Goal: Information Seeking & Learning: Learn about a topic

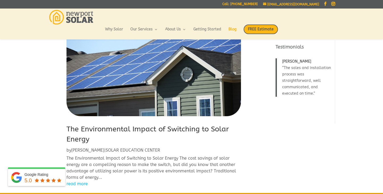
scroll to position [31, 0]
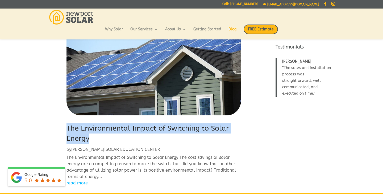
drag, startPoint x: 90, startPoint y: 139, endPoint x: 66, endPoint y: 131, distance: 25.4
copy link "The Environmental Impact of Switching to Solar Energy"
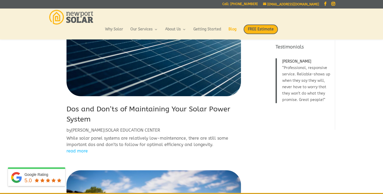
scroll to position [263, 0]
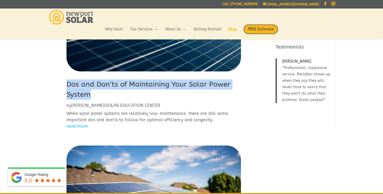
drag, startPoint x: 93, startPoint y: 96, endPoint x: 57, endPoint y: 87, distance: 36.6
click at [56, 85] on div "The Environmental Impact of Switching to Solar Energy by [PERSON_NAME] | SOLAR …" at bounding box center [153, 140] width 211 height 717
copy link "Dos and Don’ts of Maintaining Your Solar Power System"
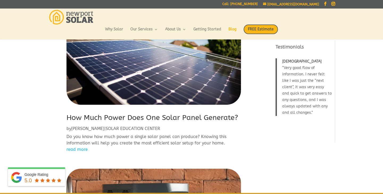
scroll to position [410, 0]
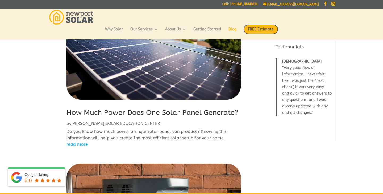
click at [106, 111] on link "How Much Power Does One Solar Panel Generate?" at bounding box center [151, 112] width 171 height 9
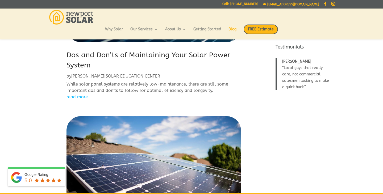
scroll to position [293, 0]
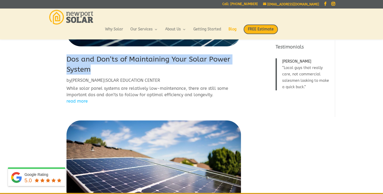
drag, startPoint x: 95, startPoint y: 69, endPoint x: 65, endPoint y: 63, distance: 30.3
click at [65, 63] on div "The Environmental Impact of Switching to Solar Energy by [PERSON_NAME] | SOLAR …" at bounding box center [153, 115] width 211 height 717
copy link "Dos and Don’ts of Maintaining Your Solar Power System"
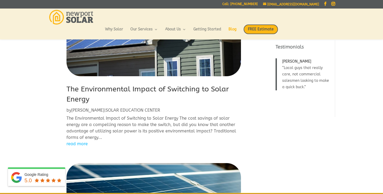
scroll to position [69, 0]
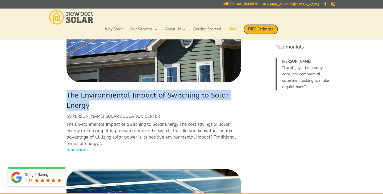
drag, startPoint x: 92, startPoint y: 106, endPoint x: 63, endPoint y: 99, distance: 30.1
copy link "The Environmental Impact of Switching to Solar Energy"
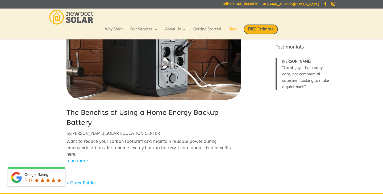
scroll to position [587, 0]
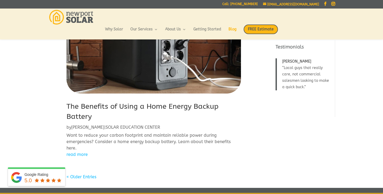
click at [100, 106] on link "The Benefits of Using a Home Energy Backup Battery" at bounding box center [142, 111] width 152 height 19
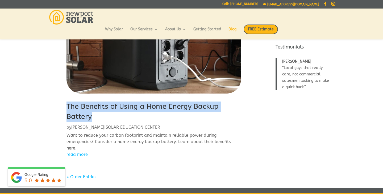
drag, startPoint x: 94, startPoint y: 114, endPoint x: 64, endPoint y: 104, distance: 31.9
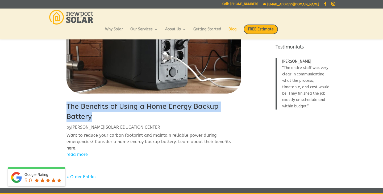
copy link "The Benefits of Using a Home Energy Backup Battery"
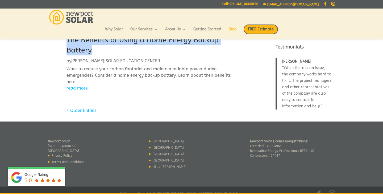
scroll to position [652, 0]
click at [90, 108] on link "« Older Entries" at bounding box center [81, 110] width 30 height 5
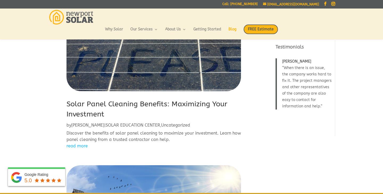
scroll to position [70, 0]
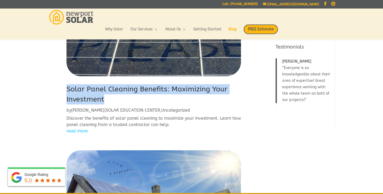
drag, startPoint x: 108, startPoint y: 100, endPoint x: 65, endPoint y: 93, distance: 43.7
copy link "Solar Panel Cleaning Benefits: Maximizing Your Investment"
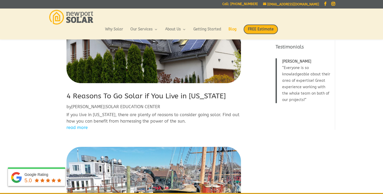
scroll to position [237, 0]
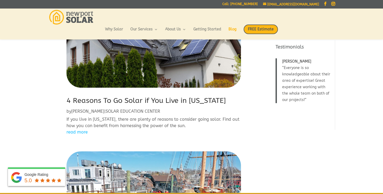
drag, startPoint x: 233, startPoint y: 100, endPoint x: 62, endPoint y: 103, distance: 171.0
click at [62, 102] on div "Solar Panel Cleaning Benefits: Maximizing Your Investment by [PERSON_NAME] | SO…" at bounding box center [153, 163] width 211 height 711
copy link "4 Reasons To Go Solar if You Live in [US_STATE]"
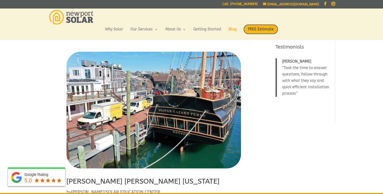
scroll to position [387, 0]
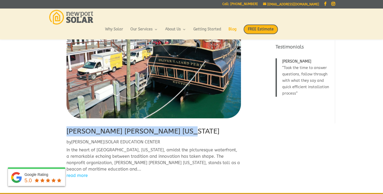
drag, startPoint x: 182, startPoint y: 130, endPoint x: 60, endPoint y: 135, distance: 121.8
click at [60, 134] on div "Solar Panel Cleaning Benefits: Maximizing Your Investment by [PERSON_NAME] | SO…" at bounding box center [153, 13] width 211 height 711
copy link "[PERSON_NAME] [PERSON_NAME] [US_STATE]"
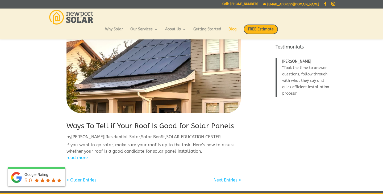
scroll to position [585, 0]
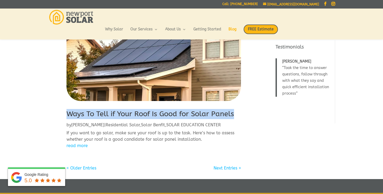
drag, startPoint x: 236, startPoint y: 112, endPoint x: 69, endPoint y: 116, distance: 166.8
click at [69, 116] on h2 "Ways To Tell if Your Roof Is Good for Solar Panels" at bounding box center [153, 115] width 174 height 13
copy link "Ways To Tell if Your Roof Is Good for Solar Panels"
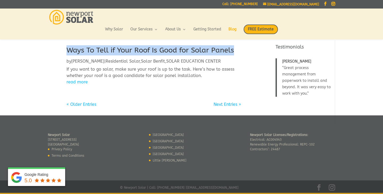
scroll to position [638, 0]
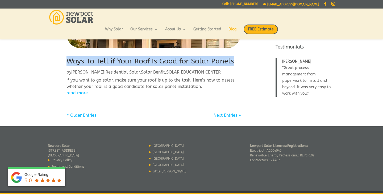
click at [86, 114] on link "« Older Entries" at bounding box center [81, 114] width 30 height 5
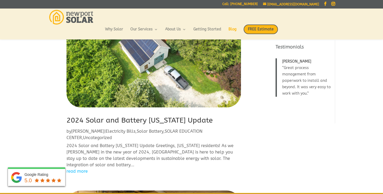
scroll to position [56, 0]
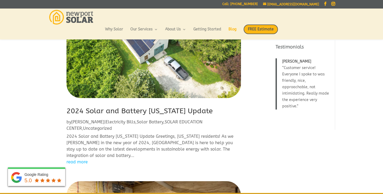
drag, startPoint x: 221, startPoint y: 110, endPoint x: 57, endPoint y: 116, distance: 164.7
copy link "2024 Solar and Battery [US_STATE] Update"
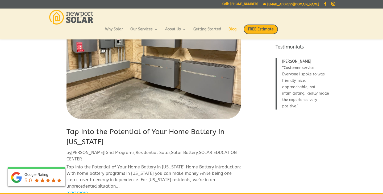
scroll to position [267, 0]
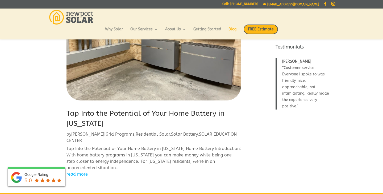
drag, startPoint x: 113, startPoint y: 115, endPoint x: 61, endPoint y: 111, distance: 52.6
click at [61, 110] on div "2024 Solar and Battery [US_STATE] Update by [PERSON_NAME] | Electricity Bills ,…" at bounding box center [153, 179] width 211 height 805
copy link "Tap Into the Potential of Your Home Battery in [US_STATE]"
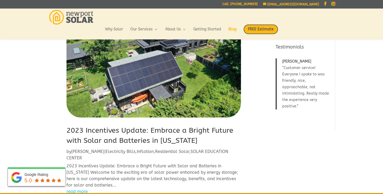
scroll to position [456, 0]
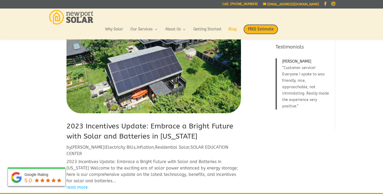
drag, startPoint x: 207, startPoint y: 122, endPoint x: 68, endPoint y: 116, distance: 139.2
click at [68, 121] on h2 "2023 Incentives Update: Embrace a Bright Future with Solar and Batteries in [US…" at bounding box center [153, 132] width 174 height 23
copy link "2023 Incentives Update: Embrace a Bright Future with Solar and Batteries in [US…"
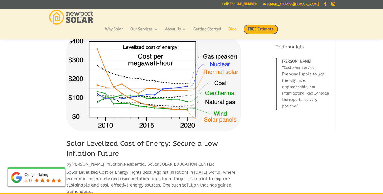
scroll to position [648, 0]
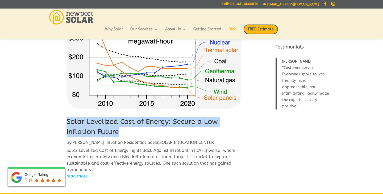
drag, startPoint x: 123, startPoint y: 111, endPoint x: 53, endPoint y: 103, distance: 70.1
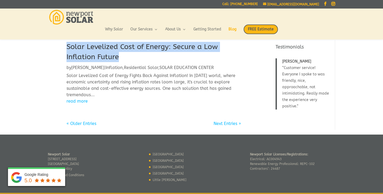
scroll to position [722, 0]
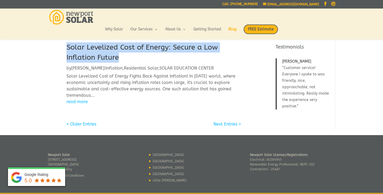
click at [89, 121] on link "« Older Entries" at bounding box center [81, 123] width 30 height 5
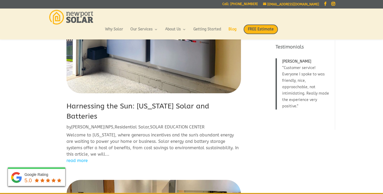
scroll to position [84, 0]
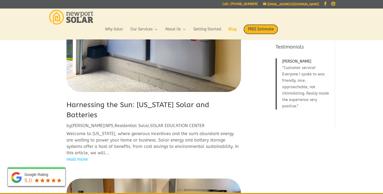
drag, startPoint x: 102, startPoint y: 115, endPoint x: 60, endPoint y: 109, distance: 41.9
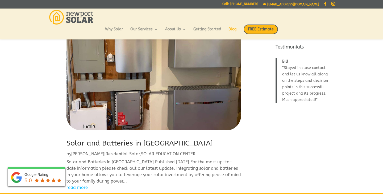
scroll to position [254, 0]
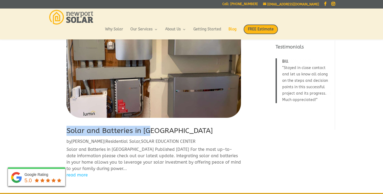
drag, startPoint x: 153, startPoint y: 129, endPoint x: 60, endPoint y: 132, distance: 93.4
click at [60, 129] on div "Harnessing the Sun: [US_STATE] Solar and Batteries by [PERSON_NAME] | NPS , Res…" at bounding box center [153, 142] width 211 height 703
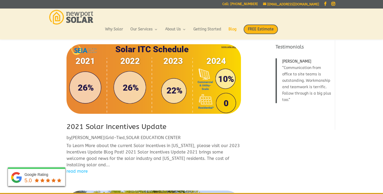
scroll to position [417, 0]
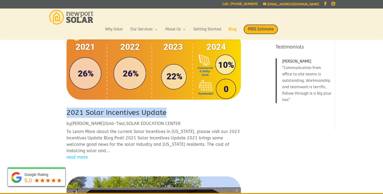
drag, startPoint x: 168, startPoint y: 112, endPoint x: 68, endPoint y: 115, distance: 100.3
click at [68, 113] on h2 "2021 Solar Incentives Update" at bounding box center [153, 113] width 174 height 13
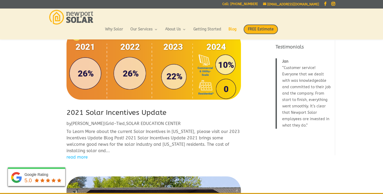
click at [170, 112] on h2 "2021 Solar Incentives Update" at bounding box center [153, 113] width 174 height 13
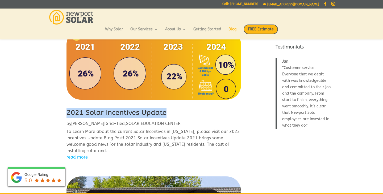
drag, startPoint x: 170, startPoint y: 112, endPoint x: 68, endPoint y: 113, distance: 102.6
click at [68, 113] on h2 "2021 Solar Incentives Update" at bounding box center [153, 113] width 174 height 13
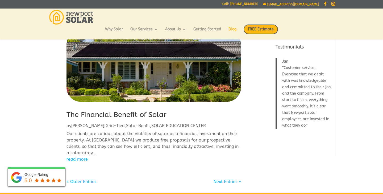
scroll to position [564, 0]
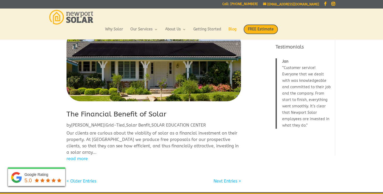
drag, startPoint x: 166, startPoint y: 113, endPoint x: 154, endPoint y: 111, distance: 12.1
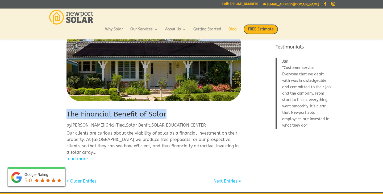
drag, startPoint x: 177, startPoint y: 112, endPoint x: 68, endPoint y: 112, distance: 109.3
click at [68, 112] on h2 "The Financial Benefit of Solar" at bounding box center [153, 115] width 174 height 13
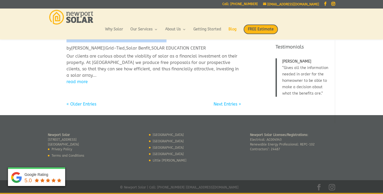
scroll to position [640, 0]
click at [90, 104] on link "« Older Entries" at bounding box center [81, 104] width 30 height 5
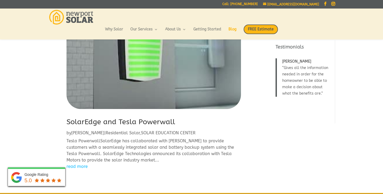
scroll to position [73, 0]
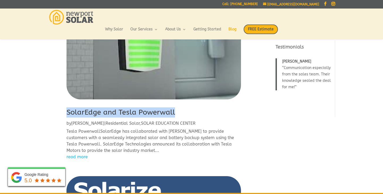
drag, startPoint x: 177, startPoint y: 112, endPoint x: 57, endPoint y: 114, distance: 119.9
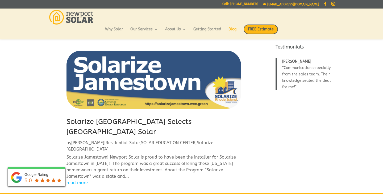
scroll to position [202, 0]
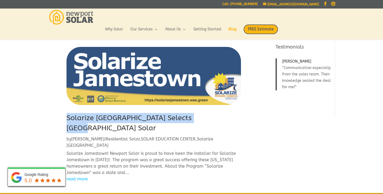
drag, startPoint x: 215, startPoint y: 118, endPoint x: 56, endPoint y: 121, distance: 159.3
click at [56, 120] on div "SolarEdge and Tesla Powerwall by [PERSON_NAME] | Residential Solar , SOLAR EDUC…" at bounding box center [153, 166] width 211 height 649
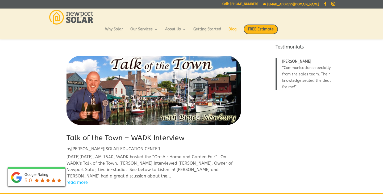
scroll to position [348, 0]
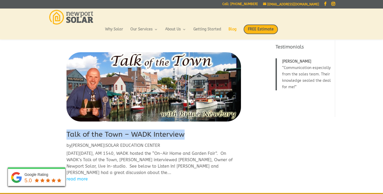
drag, startPoint x: 186, startPoint y: 116, endPoint x: 64, endPoint y: 118, distance: 122.3
click at [64, 118] on div "SolarEdge and Tesla Powerwall by [PERSON_NAME] | Residential Solar , SOLAR EDUC…" at bounding box center [153, 21] width 211 height 649
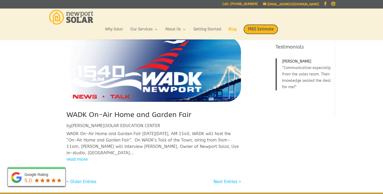
scroll to position [510, 0]
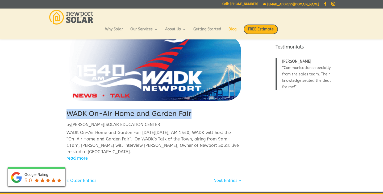
drag, startPoint x: 193, startPoint y: 96, endPoint x: 62, endPoint y: 95, distance: 131.3
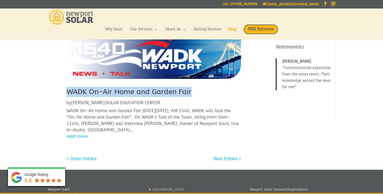
click at [87, 156] on link "« Older Entries" at bounding box center [81, 158] width 30 height 5
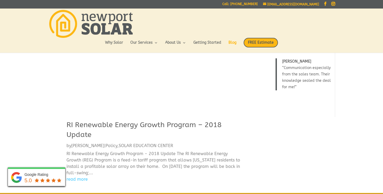
scroll to position [0, 0]
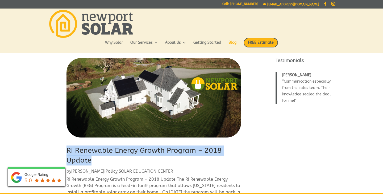
drag, startPoint x: 94, startPoint y: 161, endPoint x: 61, endPoint y: 151, distance: 34.3
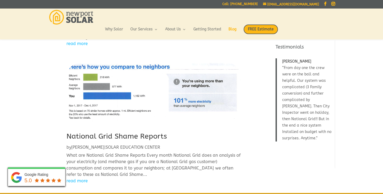
scroll to position [155, 0]
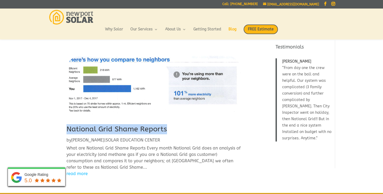
drag, startPoint x: 170, startPoint y: 129, endPoint x: 52, endPoint y: 129, distance: 117.8
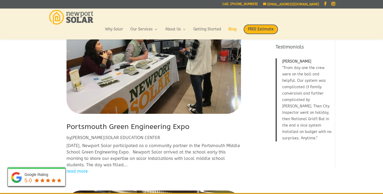
scroll to position [383, 0]
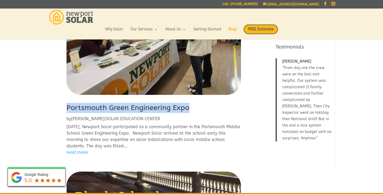
drag, startPoint x: 190, startPoint y: 108, endPoint x: 65, endPoint y: 111, distance: 124.5
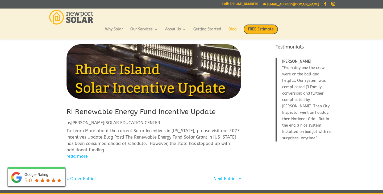
scroll to position [521, 0]
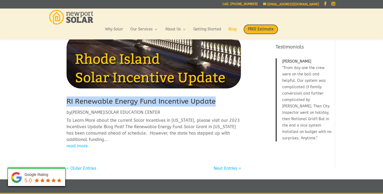
drag, startPoint x: 219, startPoint y: 101, endPoint x: 54, endPoint y: 104, distance: 164.9
click at [88, 168] on link "« Older Entries" at bounding box center [81, 167] width 30 height 5
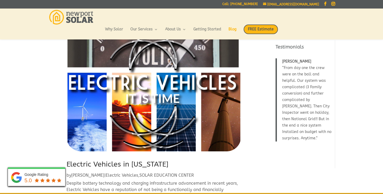
scroll to position [50, 0]
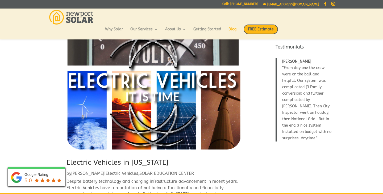
drag, startPoint x: 178, startPoint y: 162, endPoint x: 56, endPoint y: 164, distance: 122.0
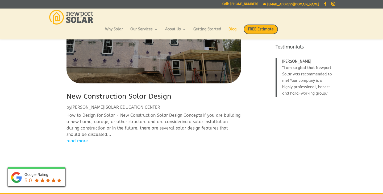
scroll to position [298, 0]
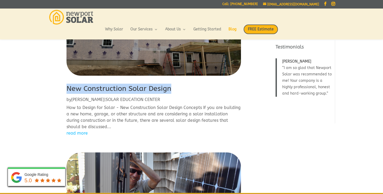
drag, startPoint x: 175, startPoint y: 89, endPoint x: 50, endPoint y: 86, distance: 125.0
click at [50, 85] on div "Electric Vehicles in [US_STATE] by [PERSON_NAME] | Electric Vehicles , SOLAR ED…" at bounding box center [153, 112] width 211 height 730
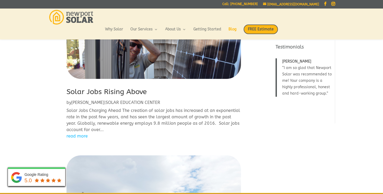
scroll to position [435, 0]
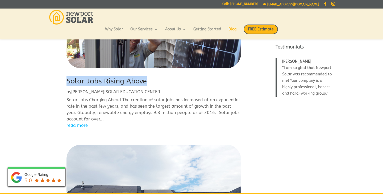
drag, startPoint x: 150, startPoint y: 83, endPoint x: 67, endPoint y: 82, distance: 82.4
click at [67, 82] on h2 "Solar Jobs Rising Above" at bounding box center [153, 82] width 174 height 13
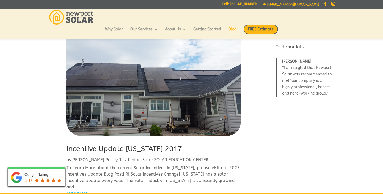
scroll to position [559, 0]
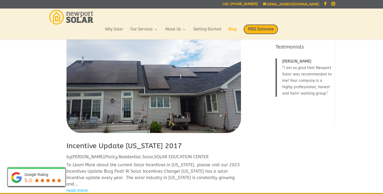
drag, startPoint x: 190, startPoint y: 146, endPoint x: 67, endPoint y: 144, distance: 122.6
click at [67, 144] on h2 "Incentive Update [US_STATE] 2017" at bounding box center [153, 147] width 174 height 13
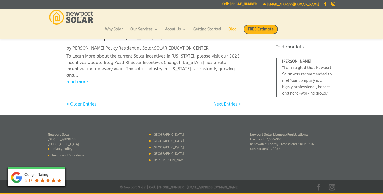
scroll to position [668, 0]
click at [86, 104] on link "« Older Entries" at bounding box center [81, 104] width 30 height 5
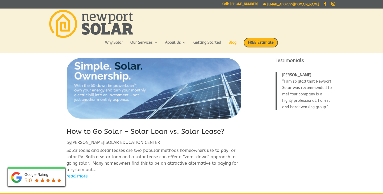
scroll to position [0, 0]
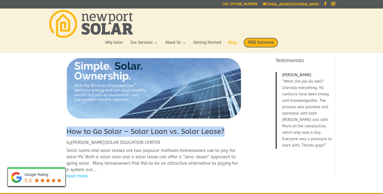
drag, startPoint x: 227, startPoint y: 130, endPoint x: 49, endPoint y: 130, distance: 178.4
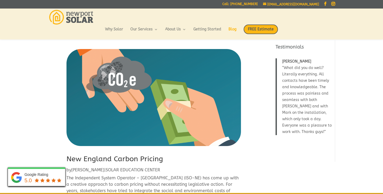
scroll to position [170, 0]
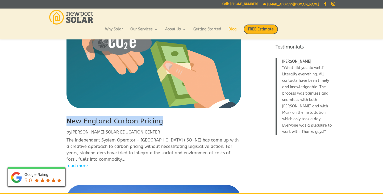
drag, startPoint x: 165, startPoint y: 120, endPoint x: 56, endPoint y: 122, distance: 108.8
click at [56, 122] on div "How to Go Solar – Solar Loan vs. Solar Lease? by [PERSON_NAME] | SOLAR EDUCATIO…" at bounding box center [153, 196] width 211 height 645
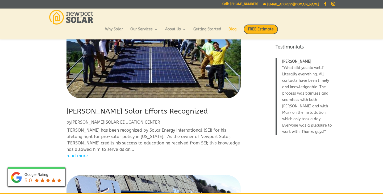
scroll to position [356, 0]
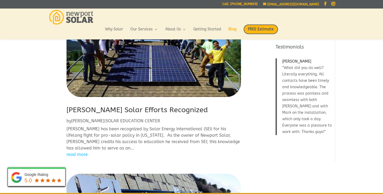
drag, startPoint x: 203, startPoint y: 110, endPoint x: 67, endPoint y: 111, distance: 135.6
click at [67, 111] on h2 "[PERSON_NAME] Solar Efforts Recognized" at bounding box center [153, 111] width 174 height 13
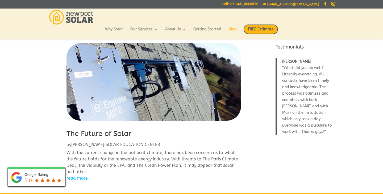
scroll to position [489, 0]
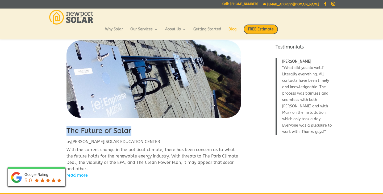
drag, startPoint x: 133, startPoint y: 129, endPoint x: 61, endPoint y: 131, distance: 72.3
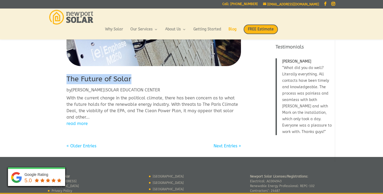
scroll to position [547, 0]
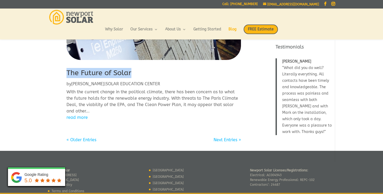
click at [75, 137] on link "« Older Entries" at bounding box center [81, 139] width 30 height 5
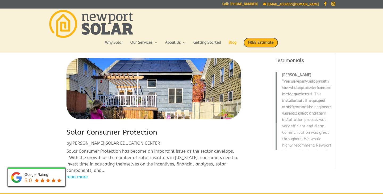
scroll to position [3, 0]
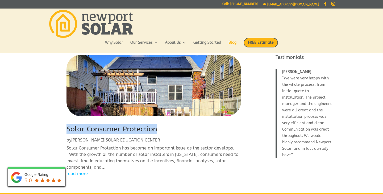
drag, startPoint x: 160, startPoint y: 127, endPoint x: 60, endPoint y: 128, distance: 100.0
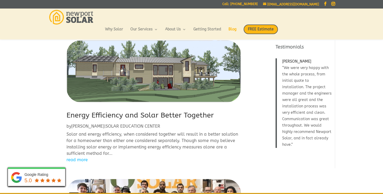
scroll to position [145, 0]
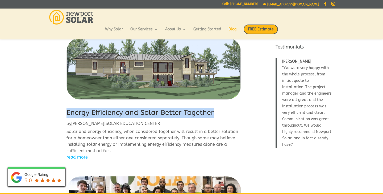
drag, startPoint x: 216, startPoint y: 111, endPoint x: 64, endPoint y: 114, distance: 151.8
click at [64, 114] on div "Solar Consumer Protection by [PERSON_NAME] | SOLAR EDUCATION CENTER Solar Consu…" at bounding box center [153, 197] width 211 height 595
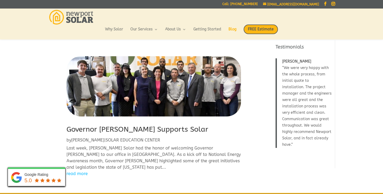
scroll to position [268, 0]
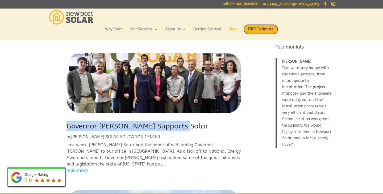
drag, startPoint x: 189, startPoint y: 126, endPoint x: 65, endPoint y: 126, distance: 123.4
click at [65, 126] on div "Solar Consumer Protection by [PERSON_NAME] | SOLAR EDUCATION CENTER Solar Consu…" at bounding box center [153, 74] width 211 height 595
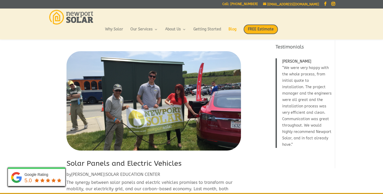
scroll to position [460, 0]
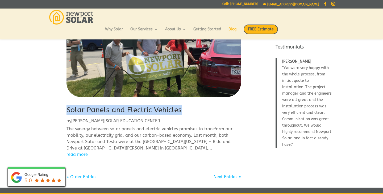
drag, startPoint x: 185, startPoint y: 107, endPoint x: 67, endPoint y: 112, distance: 117.6
click at [67, 110] on h2 "Solar Panels and Electric Vehicles" at bounding box center [153, 111] width 174 height 13
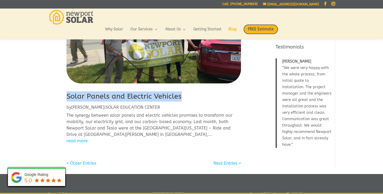
scroll to position [473, 0]
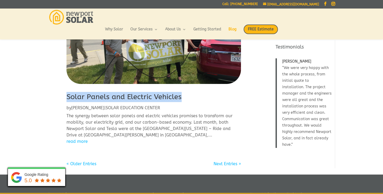
click at [82, 162] on link "« Older Entries" at bounding box center [81, 163] width 30 height 5
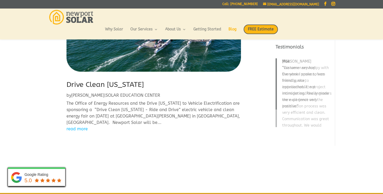
scroll to position [85, 0]
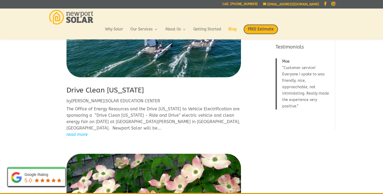
drag, startPoint x: 155, startPoint y: 91, endPoint x: 66, endPoint y: 95, distance: 89.1
click at [153, 90] on h2 "Drive Clean [US_STATE]" at bounding box center [153, 91] width 174 height 13
click at [157, 90] on h2 "Drive Clean [US_STATE]" at bounding box center [153, 91] width 174 height 13
drag, startPoint x: 157, startPoint y: 90, endPoint x: 69, endPoint y: 91, distance: 88.0
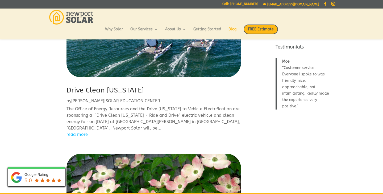
click at [69, 91] on h2 "Drive Clean [US_STATE]" at bounding box center [153, 91] width 174 height 13
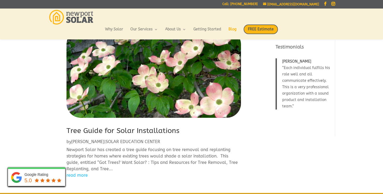
scroll to position [209, 0]
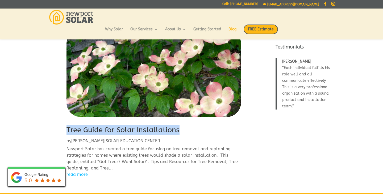
drag, startPoint x: 185, startPoint y: 129, endPoint x: 63, endPoint y: 131, distance: 121.5
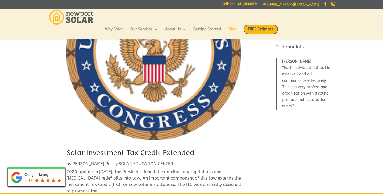
scroll to position [452, 0]
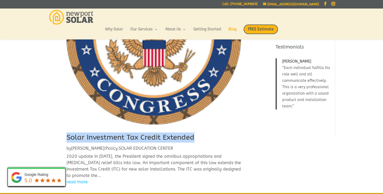
drag, startPoint x: 196, startPoint y: 137, endPoint x: 65, endPoint y: 136, distance: 130.8
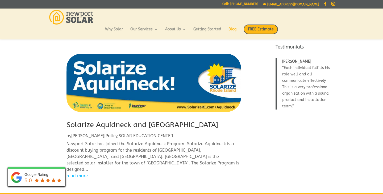
scroll to position [602, 0]
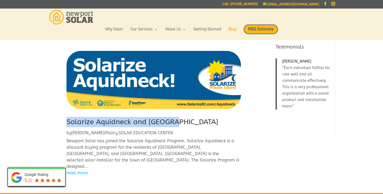
drag, startPoint x: 179, startPoint y: 121, endPoint x: 64, endPoint y: 122, distance: 115.1
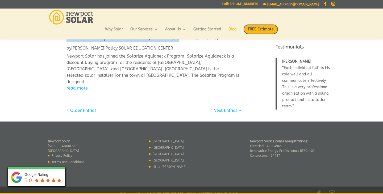
scroll to position [686, 0]
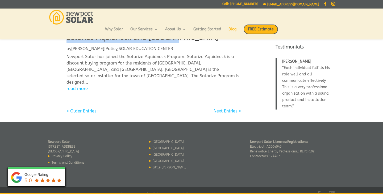
click at [83, 108] on link "« Older Entries" at bounding box center [81, 110] width 30 height 5
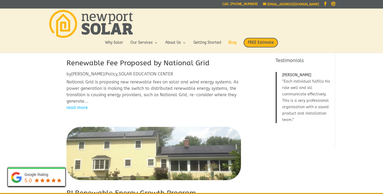
scroll to position [0, 0]
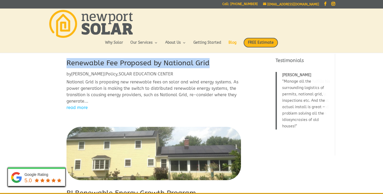
drag, startPoint x: 211, startPoint y: 64, endPoint x: 65, endPoint y: 62, distance: 145.7
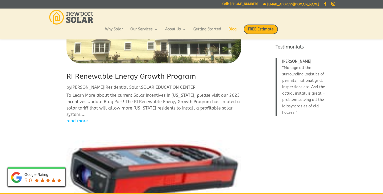
scroll to position [110, 0]
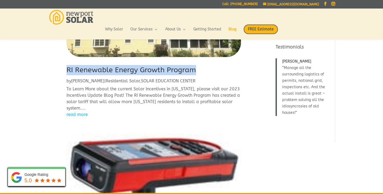
drag, startPoint x: 198, startPoint y: 70, endPoint x: 68, endPoint y: 72, distance: 129.5
click at [68, 72] on h2 "RI Renewable Energy Growth Program" at bounding box center [153, 71] width 174 height 13
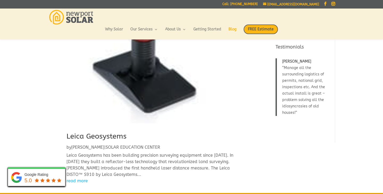
scroll to position [299, 0]
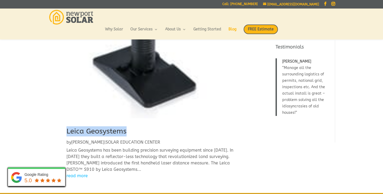
drag, startPoint x: 129, startPoint y: 132, endPoint x: 67, endPoint y: 129, distance: 62.6
click at [67, 129] on h2 "Leica Geosystems" at bounding box center [153, 132] width 174 height 13
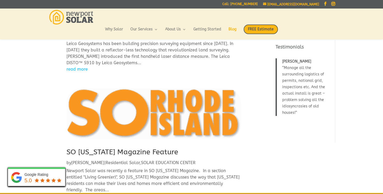
scroll to position [429, 0]
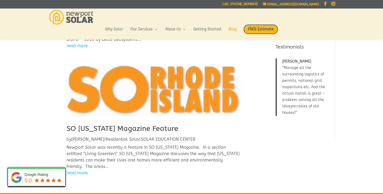
drag, startPoint x: 187, startPoint y: 128, endPoint x: 55, endPoint y: 132, distance: 131.9
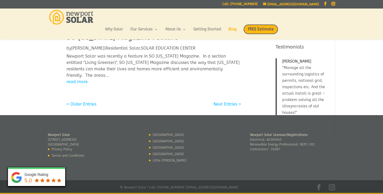
scroll to position [520, 0]
click at [88, 104] on link "« Older Entries" at bounding box center [81, 104] width 30 height 5
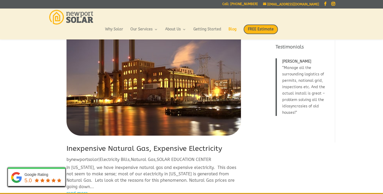
scroll to position [43, 0]
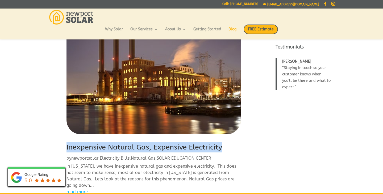
drag, startPoint x: 221, startPoint y: 148, endPoint x: 66, endPoint y: 148, distance: 155.8
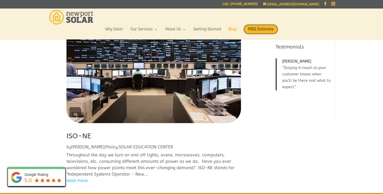
scroll to position [248, 0]
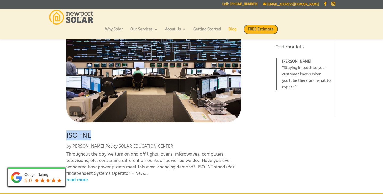
drag, startPoint x: 94, startPoint y: 136, endPoint x: 62, endPoint y: 136, distance: 32.2
click at [62, 136] on div "Inexpensive Natural Gas, Expensive Electricity by newportsolar | Electricity Bi…" at bounding box center [153, 172] width 211 height 751
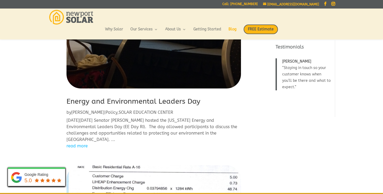
scroll to position [503, 0]
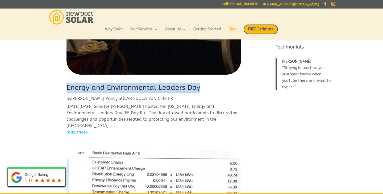
drag, startPoint x: 202, startPoint y: 86, endPoint x: 68, endPoint y: 86, distance: 134.0
click at [68, 86] on h2 "Energy and Environmental Leaders Day" at bounding box center [153, 88] width 174 height 13
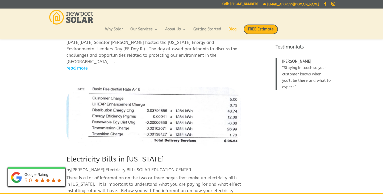
scroll to position [600, 0]
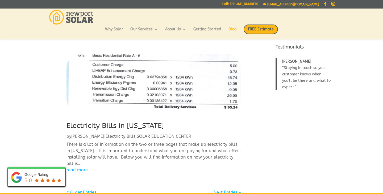
drag, startPoint x: 175, startPoint y: 126, endPoint x: 65, endPoint y: 127, distance: 109.6
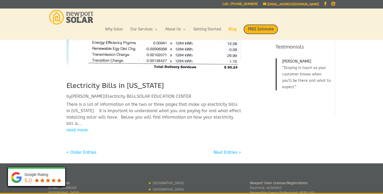
scroll to position [652, 0]
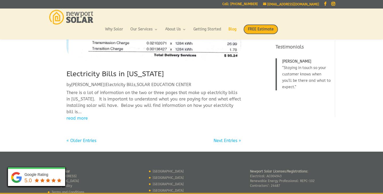
click at [85, 140] on link "« Older Entries" at bounding box center [81, 140] width 30 height 5
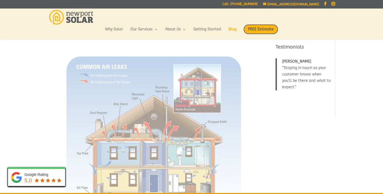
scroll to position [0, 0]
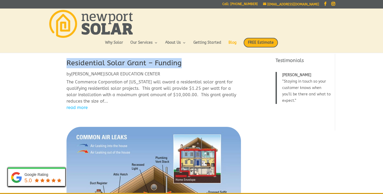
drag, startPoint x: 183, startPoint y: 62, endPoint x: 55, endPoint y: 64, distance: 128.4
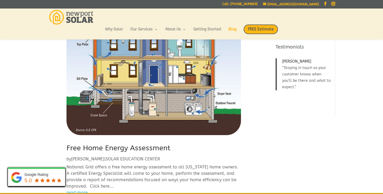
scroll to position [188, 0]
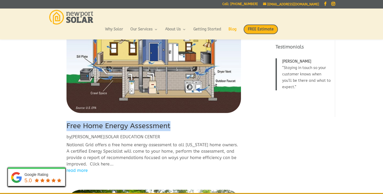
drag, startPoint x: 172, startPoint y: 124, endPoint x: 64, endPoint y: 123, distance: 108.2
click at [64, 123] on div "Residential Solar Grant – Funding by [PERSON_NAME] | SOLAR EDUCATION CENTER The…" at bounding box center [153, 164] width 211 height 615
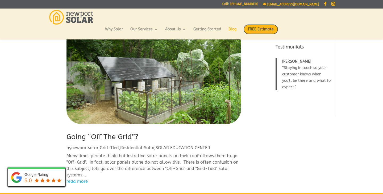
scroll to position [390, 0]
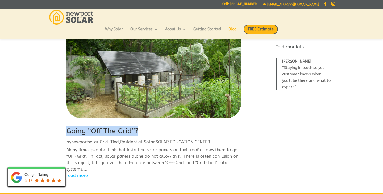
drag, startPoint x: 140, startPoint y: 129, endPoint x: 68, endPoint y: 131, distance: 71.5
click at [68, 129] on h2 "Going “Off The Grid”?" at bounding box center [153, 132] width 174 height 13
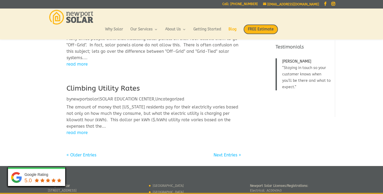
scroll to position [519, 0]
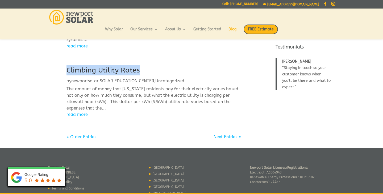
drag, startPoint x: 142, startPoint y: 70, endPoint x: 53, endPoint y: 72, distance: 89.4
click at [77, 137] on link "« Older Entries" at bounding box center [81, 136] width 30 height 5
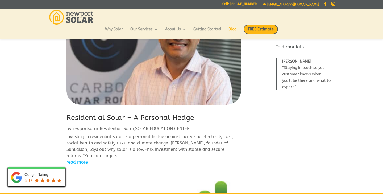
scroll to position [55, 0]
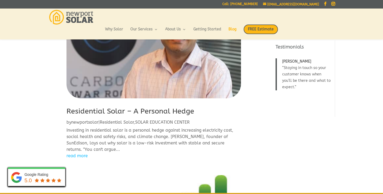
drag, startPoint x: 192, startPoint y: 112, endPoint x: 181, endPoint y: 112, distance: 11.7
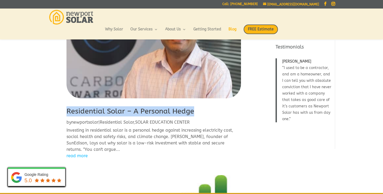
drag, startPoint x: 200, startPoint y: 111, endPoint x: 66, endPoint y: 112, distance: 134.3
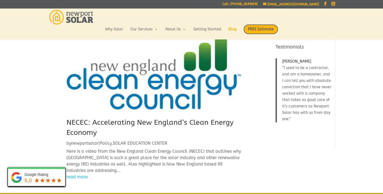
scroll to position [214, 0]
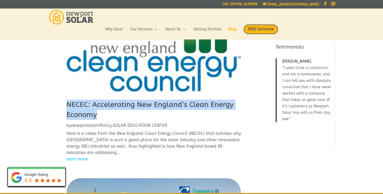
drag, startPoint x: 98, startPoint y: 113, endPoint x: 55, endPoint y: 105, distance: 44.3
click at [55, 105] on div "Residential Solar – A Personal Hedge by newportsolar | Residential Solar , SOLA…" at bounding box center [153, 113] width 211 height 564
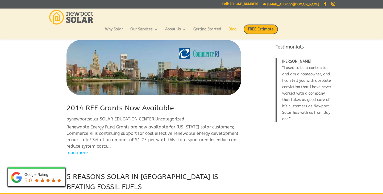
scroll to position [354, 0]
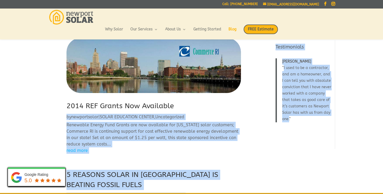
drag, startPoint x: 176, startPoint y: 104, endPoint x: 43, endPoint y: 105, distance: 132.9
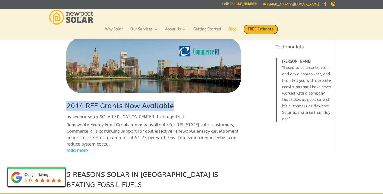
drag, startPoint x: 176, startPoint y: 105, endPoint x: 68, endPoint y: 102, distance: 108.0
click at [68, 102] on h2 "2014 REF Grants Now Available" at bounding box center [153, 107] width 174 height 13
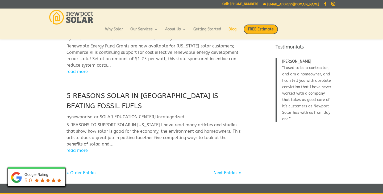
scroll to position [436, 0]
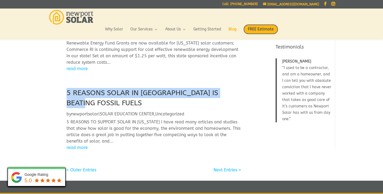
drag, startPoint x: 236, startPoint y: 92, endPoint x: 66, endPoint y: 93, distance: 169.9
click at [66, 93] on h2 "5 REASONS SOLAR IN [GEOGRAPHIC_DATA] IS BEATING FOSSIL FUELS" at bounding box center [153, 99] width 174 height 23
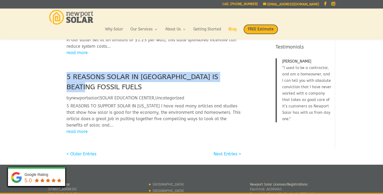
scroll to position [472, 0]
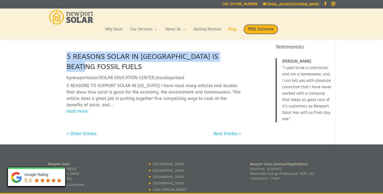
click at [78, 131] on link "« Older Entries" at bounding box center [81, 133] width 30 height 5
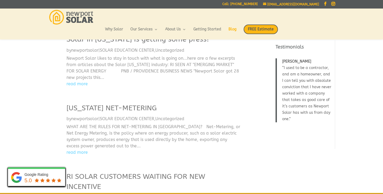
scroll to position [0, 0]
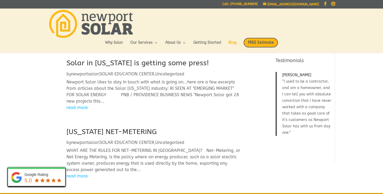
drag, startPoint x: 217, startPoint y: 64, endPoint x: 62, endPoint y: 70, distance: 155.1
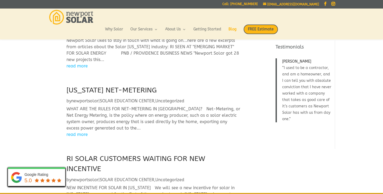
drag, startPoint x: 174, startPoint y: 89, endPoint x: 68, endPoint y: 86, distance: 106.7
click at [68, 86] on h2 "[US_STATE] NET-METERING" at bounding box center [153, 91] width 174 height 13
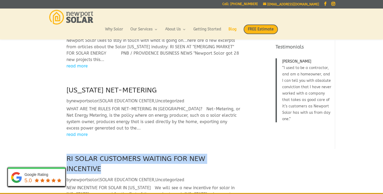
drag, startPoint x: 106, startPoint y: 166, endPoint x: 62, endPoint y: 158, distance: 44.3
click at [62, 158] on div "Solar in [US_STATE] is getting some press! by newportsolar | SOLAR EDUCATION CE…" at bounding box center [153, 161] width 211 height 291
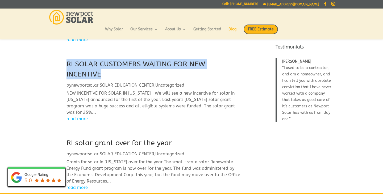
scroll to position [125, 0]
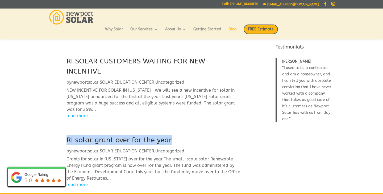
drag, startPoint x: 175, startPoint y: 137, endPoint x: 57, endPoint y: 137, distance: 117.5
click at [57, 137] on div "Solar in [US_STATE] is getting some press! by newportsolar | SOLAR EDUCATION CE…" at bounding box center [153, 64] width 211 height 291
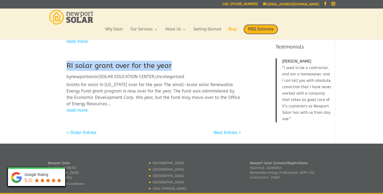
scroll to position [215, 0]
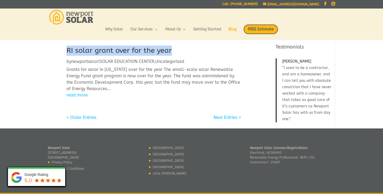
click at [74, 115] on link "« Older Entries" at bounding box center [81, 117] width 30 height 5
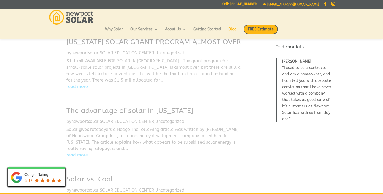
scroll to position [0, 0]
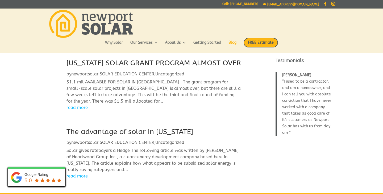
drag, startPoint x: 85, startPoint y: 73, endPoint x: 64, endPoint y: 63, distance: 23.8
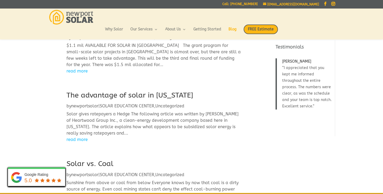
scroll to position [27, 0]
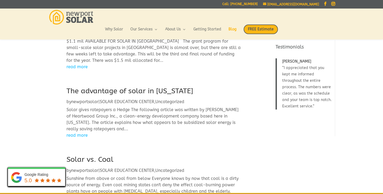
drag, startPoint x: 203, startPoint y: 98, endPoint x: 65, endPoint y: 98, distance: 137.7
click at [65, 98] on div "[US_STATE] SOLAR GRANT PROGRAM ALMOST OVER by newportsolar | [GEOGRAPHIC_DATA] …" at bounding box center [153, 157] width 211 height 281
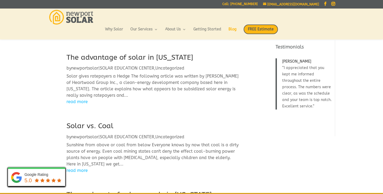
scroll to position [69, 0]
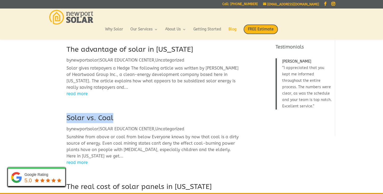
drag, startPoint x: 118, startPoint y: 124, endPoint x: 53, endPoint y: 125, distance: 64.3
click at [53, 125] on div "[US_STATE] SOLAR GRANT PROGRAM ALMOST OVER by newportsolar | [GEOGRAPHIC_DATA] …" at bounding box center [153, 116] width 211 height 281
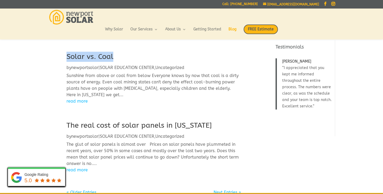
scroll to position [155, 0]
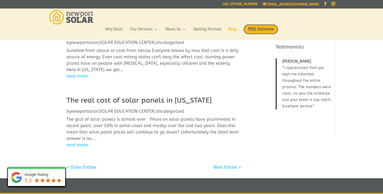
drag, startPoint x: 220, startPoint y: 108, endPoint x: 60, endPoint y: 109, distance: 160.6
click at [59, 108] on div "[US_STATE] SOLAR GRANT PROGRAM ALMOST OVER by newportsolar | [GEOGRAPHIC_DATA] …" at bounding box center [153, 30] width 211 height 281
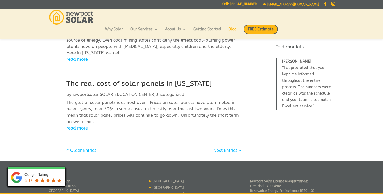
scroll to position [207, 0]
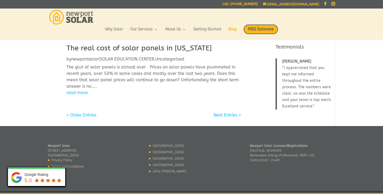
click at [87, 117] on link "« Older Entries" at bounding box center [81, 114] width 30 height 5
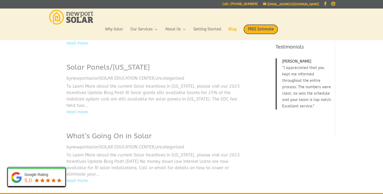
scroll to position [0, 0]
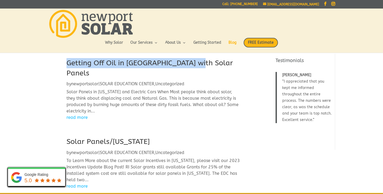
drag, startPoint x: 198, startPoint y: 64, endPoint x: 68, endPoint y: 67, distance: 129.5
click at [68, 65] on h2 "Getting Off Oil in [GEOGRAPHIC_DATA] with Solar Panels" at bounding box center [153, 69] width 174 height 23
drag, startPoint x: 161, startPoint y: 131, endPoint x: 51, endPoint y: 132, distance: 110.3
click at [51, 131] on div "Getting Off Oil in [GEOGRAPHIC_DATA] with Solar Panels by newportsolar | SOLAR …" at bounding box center [153, 169] width 211 height 222
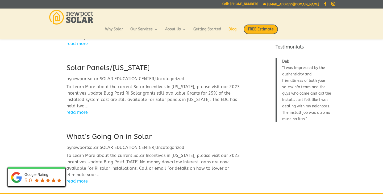
scroll to position [85, 0]
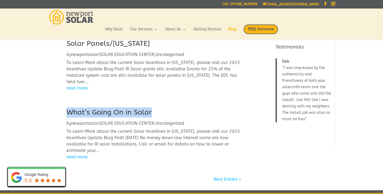
drag, startPoint x: 157, startPoint y: 102, endPoint x: 67, endPoint y: 108, distance: 90.3
click at [67, 107] on h2 "What’s Going On in Solar" at bounding box center [153, 113] width 174 height 13
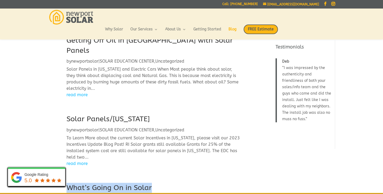
scroll to position [6, 0]
